Goal: Information Seeking & Learning: Learn about a topic

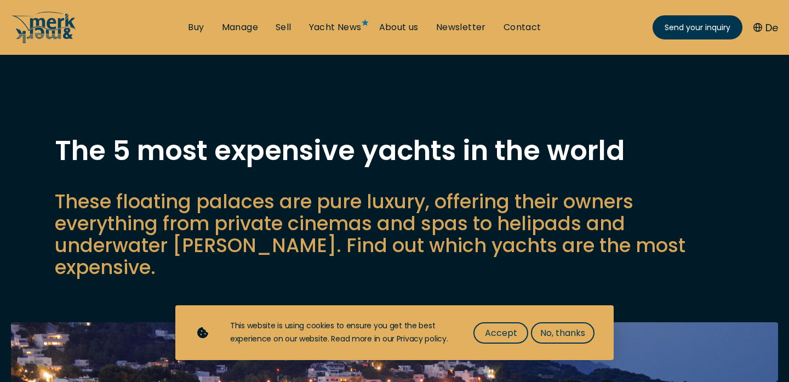
scroll to position [115, 0]
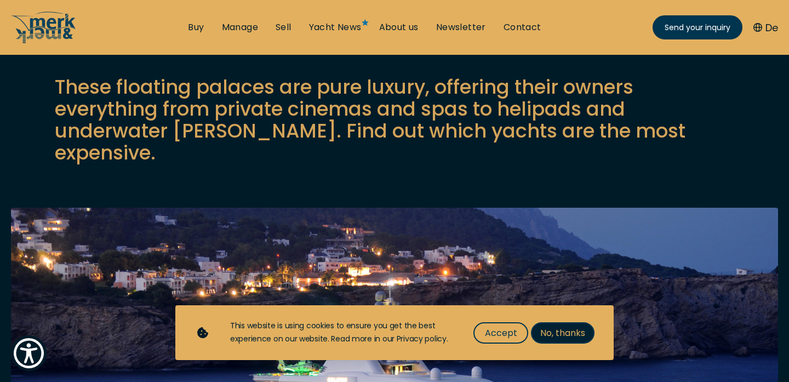
click at [585, 326] on span "No, thanks" at bounding box center [562, 333] width 45 height 14
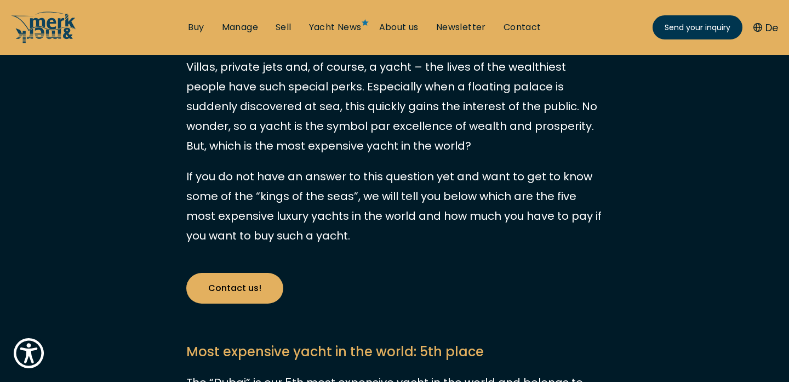
scroll to position [0, 0]
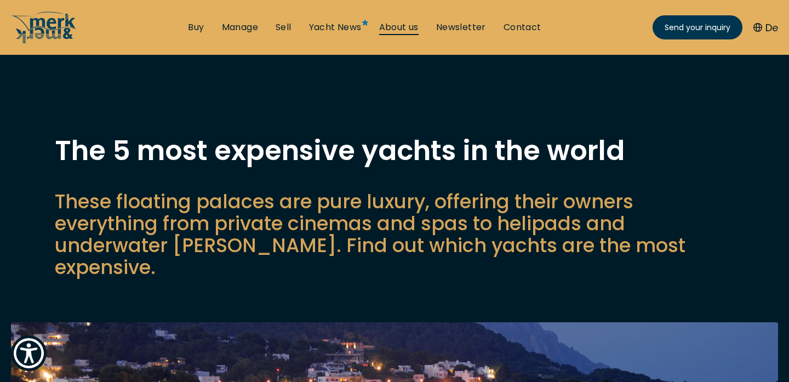
click at [394, 27] on link "About us" at bounding box center [398, 27] width 39 height 12
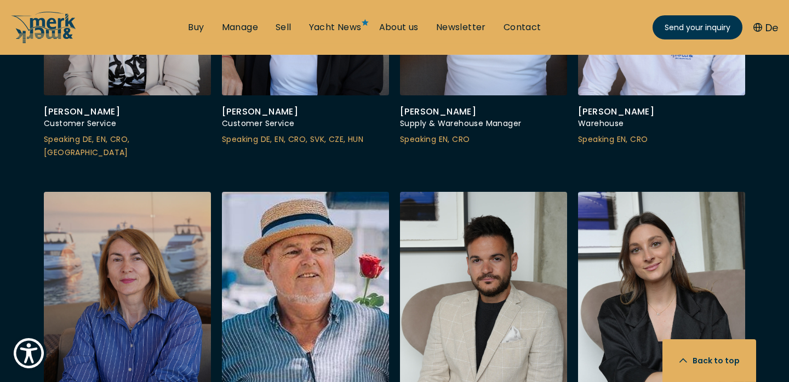
scroll to position [3378, 0]
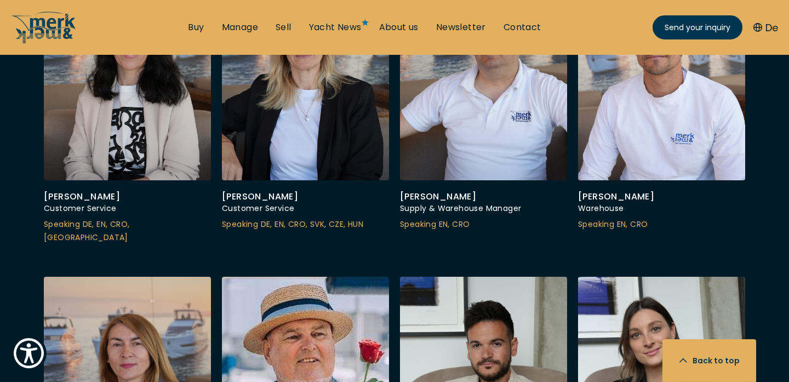
scroll to position [3298, 0]
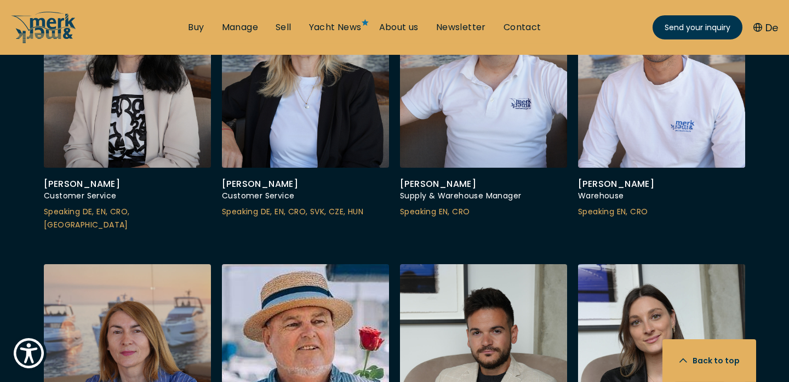
scroll to position [3297, 0]
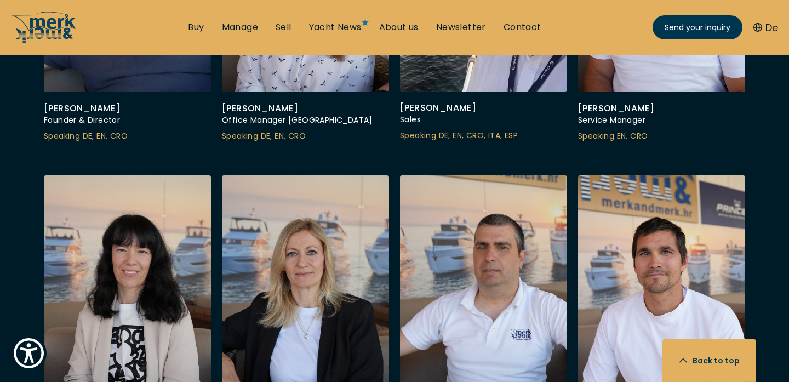
scroll to position [3076, 0]
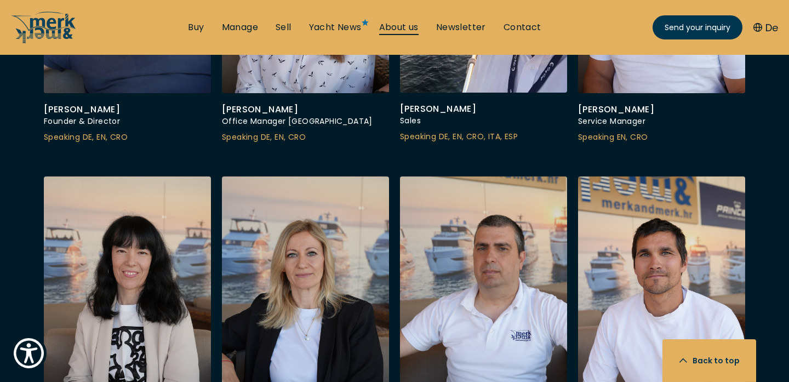
click at [380, 32] on link "About us" at bounding box center [398, 27] width 39 height 12
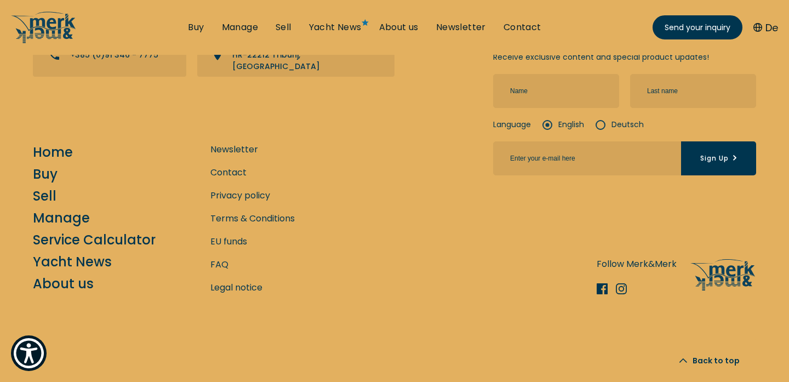
scroll to position [5849, 0]
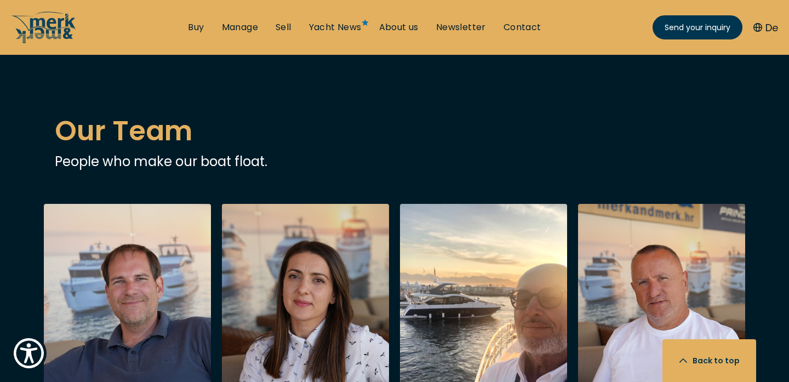
scroll to position [2522, 0]
